Goal: Find specific page/section: Find specific page/section

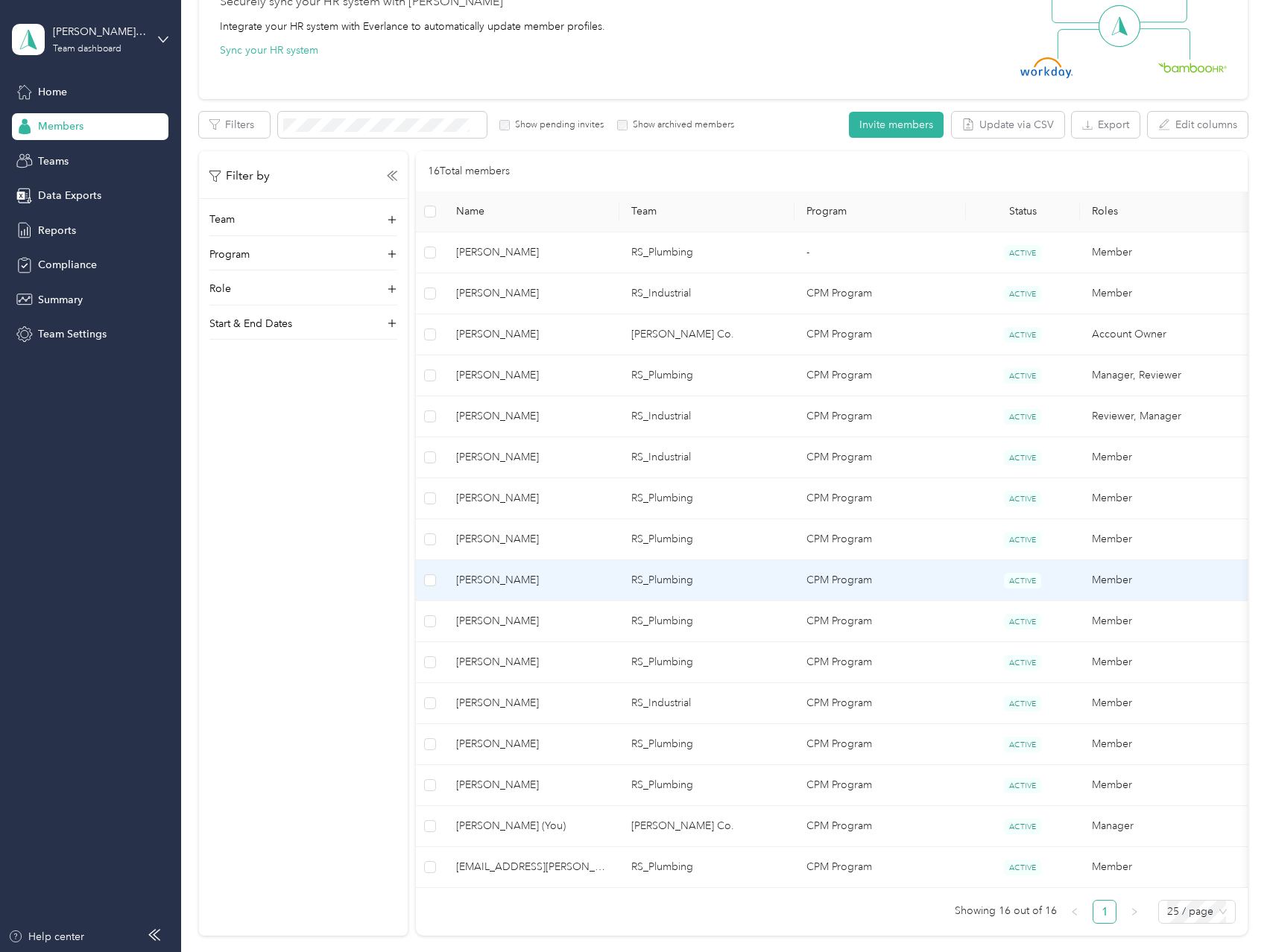
scroll to position [317, 0]
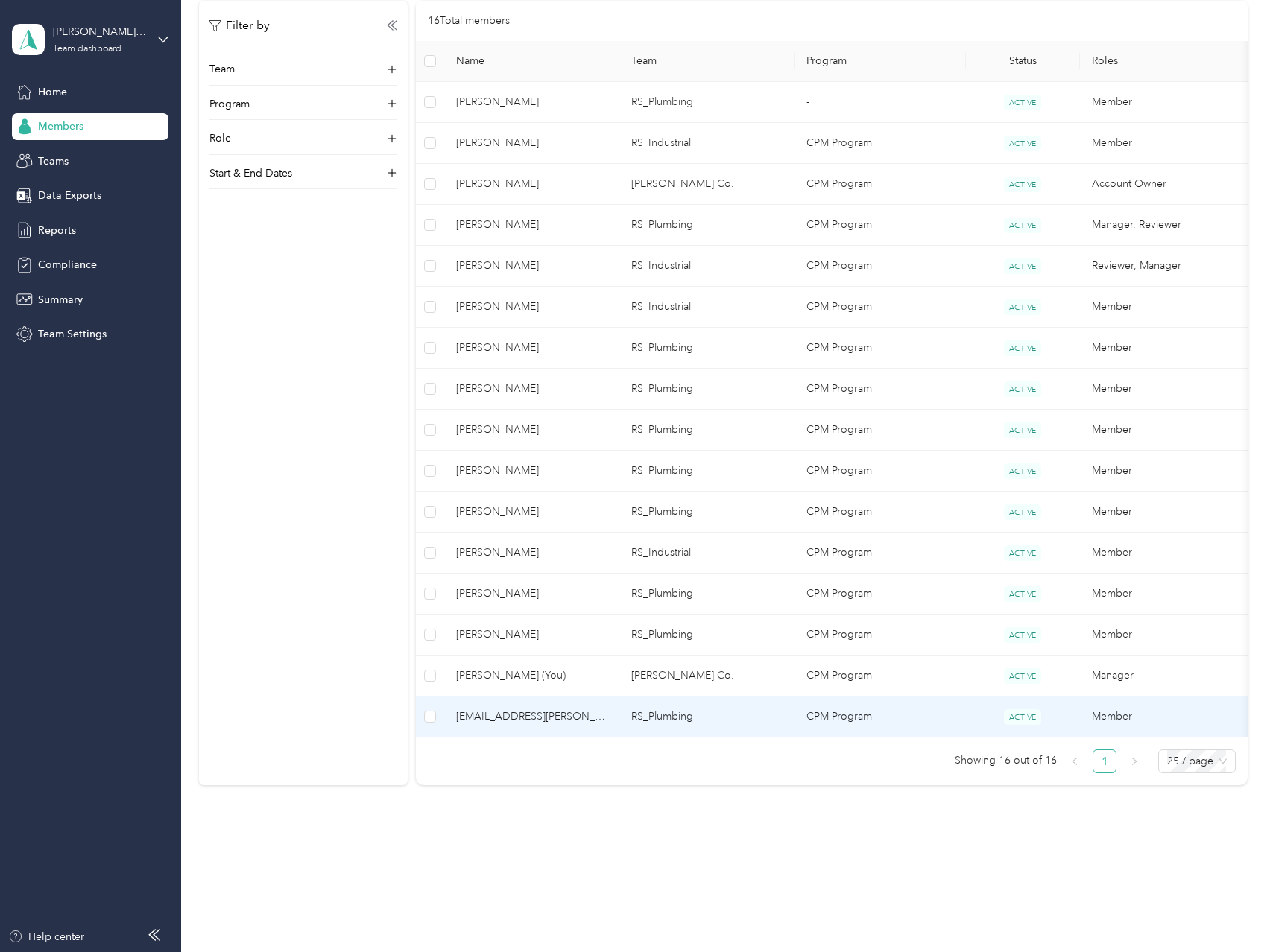
click at [541, 709] on span "[EMAIL_ADDRESS][PERSON_NAME][DOMAIN_NAME]" at bounding box center [532, 717] width 151 height 16
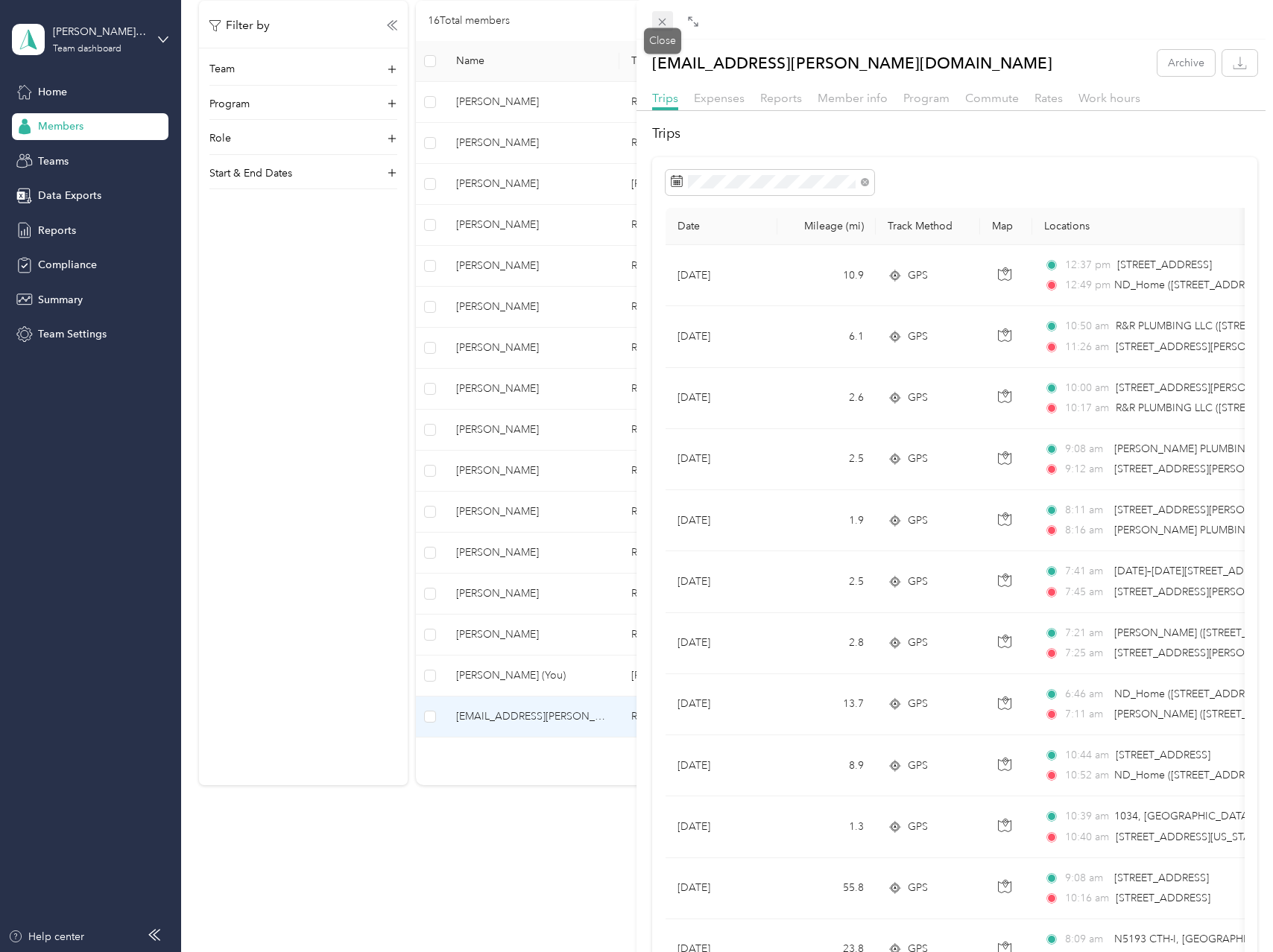
click at [663, 23] on icon at bounding box center [662, 22] width 13 height 13
